Goal: Information Seeking & Learning: Learn about a topic

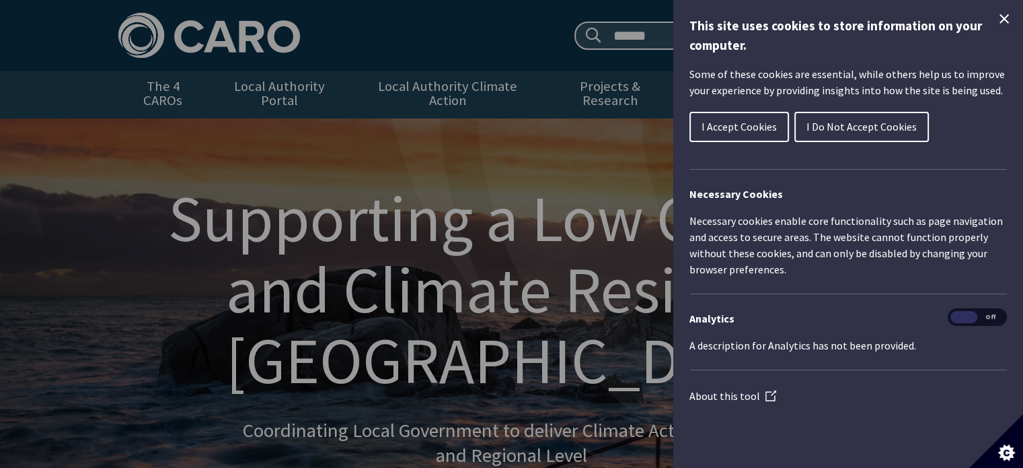
click at [761, 121] on span "I Accept Cookies" at bounding box center [739, 126] width 75 height 13
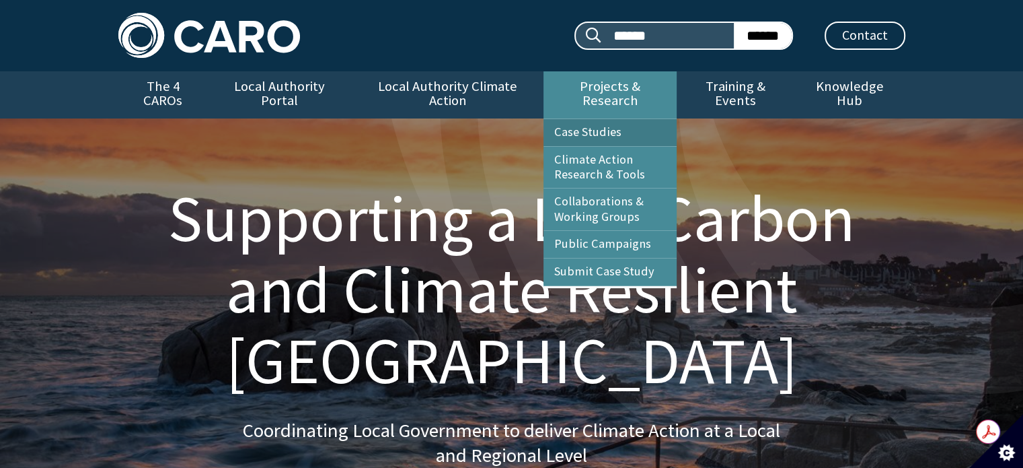
click at [606, 119] on link "Case Studies" at bounding box center [610, 132] width 133 height 27
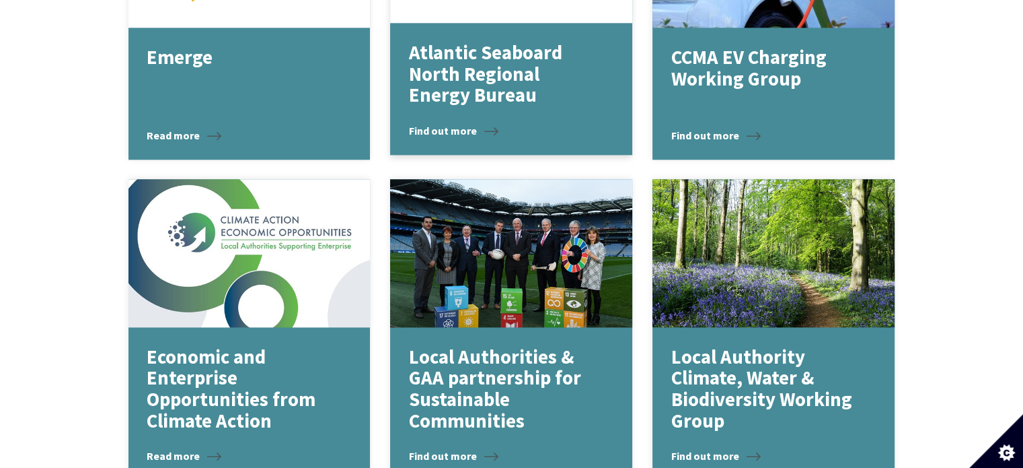
scroll to position [1806, 0]
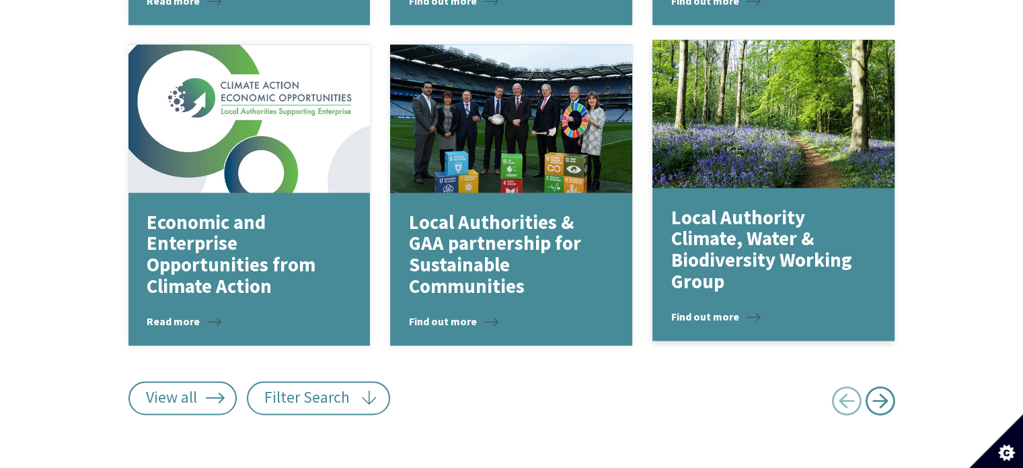
click at [753, 308] on span "Find out more" at bounding box center [715, 316] width 89 height 16
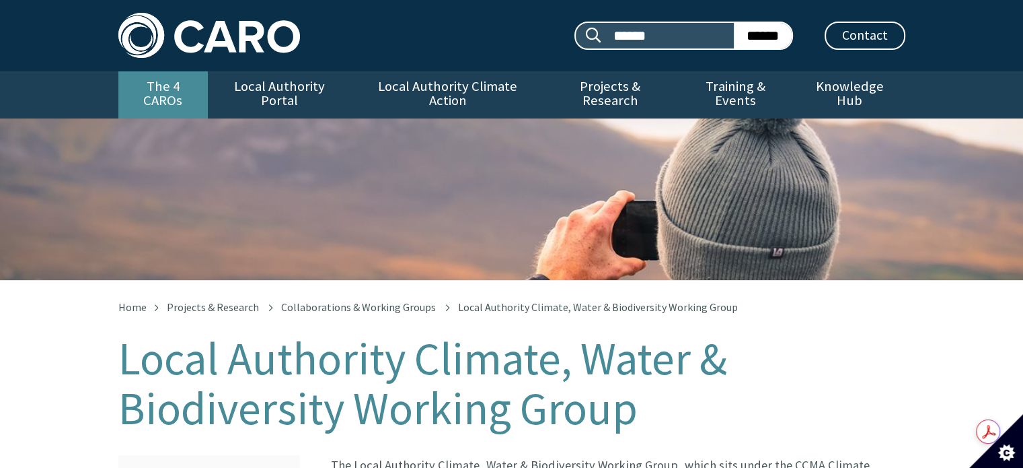
click at [159, 85] on link "The 4 CAROs" at bounding box center [162, 94] width 89 height 47
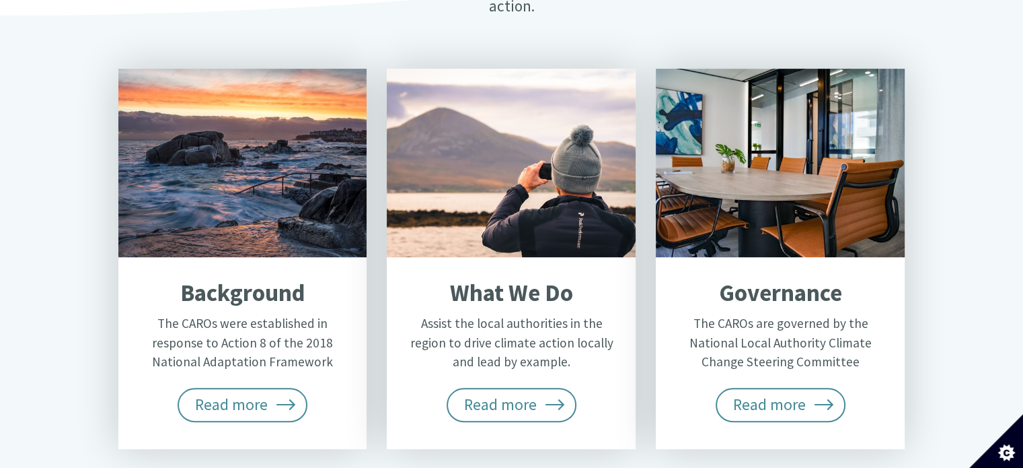
scroll to position [538, 0]
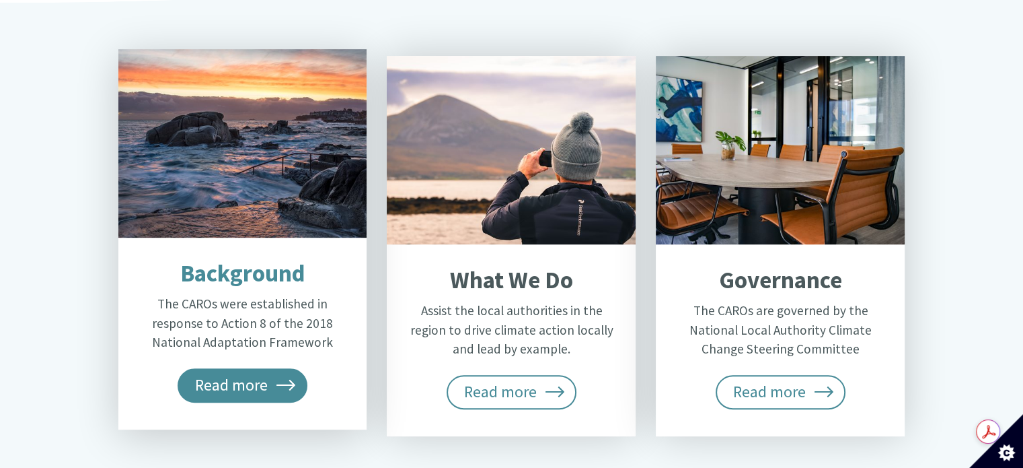
click at [258, 368] on span "Read more" at bounding box center [243, 385] width 131 height 34
